Goal: Navigation & Orientation: Find specific page/section

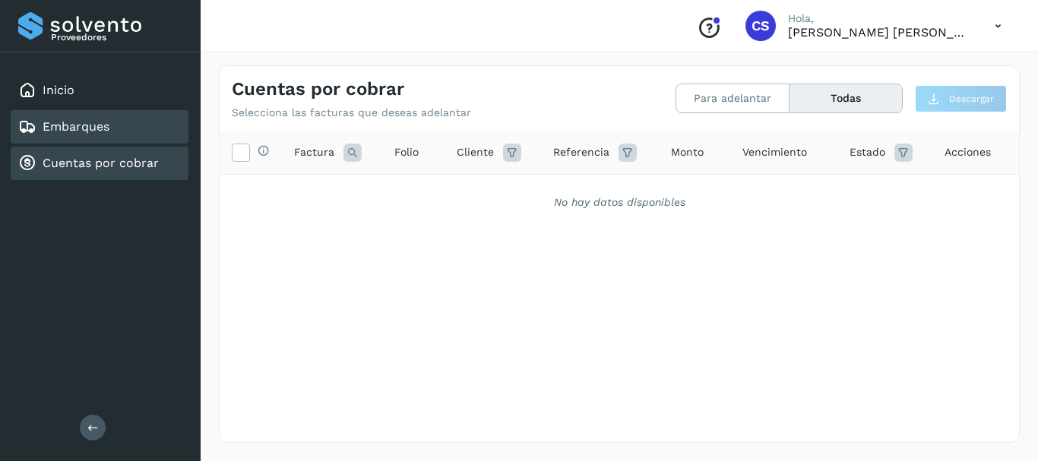
click at [99, 118] on div "Embarques" at bounding box center [63, 127] width 91 height 18
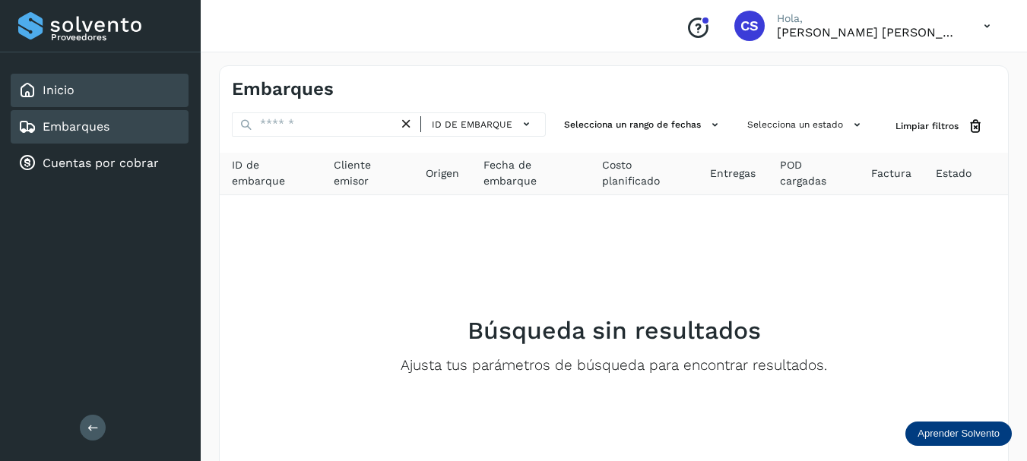
click at [89, 92] on div "Inicio" at bounding box center [100, 90] width 178 height 33
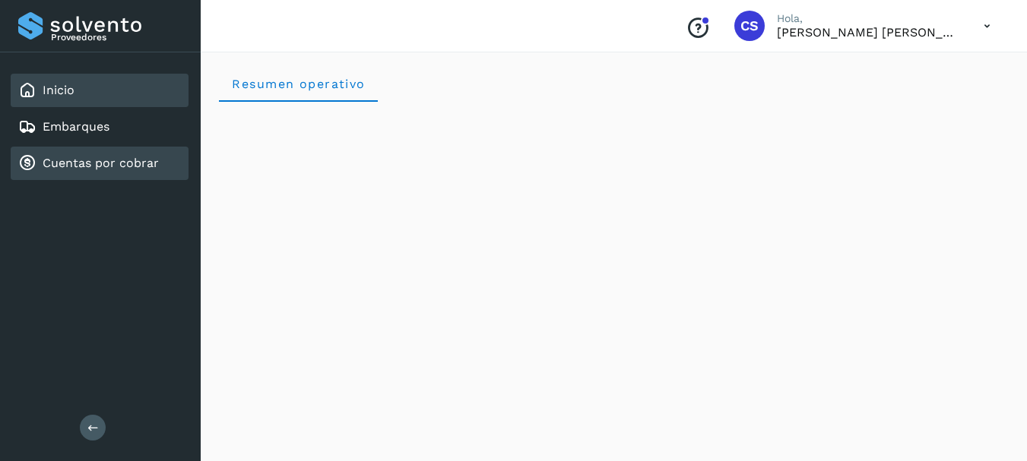
click at [95, 169] on link "Cuentas por cobrar" at bounding box center [101, 163] width 116 height 14
